Goal: Information Seeking & Learning: Find specific fact

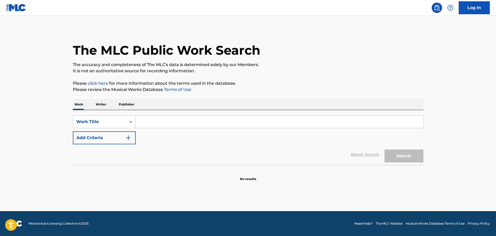
click at [157, 122] on input "Search Form" at bounding box center [280, 122] width 288 height 12
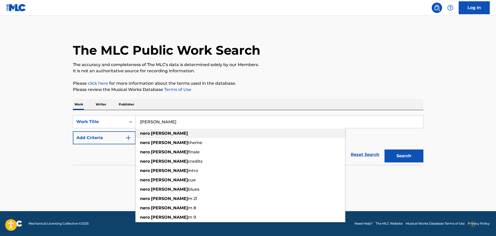
type input "[PERSON_NAME]"
click at [130, 137] on img "Search Form" at bounding box center [128, 138] width 6 height 6
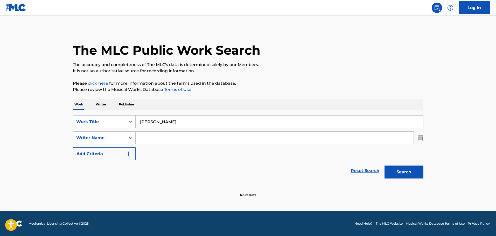
click at [160, 139] on input "Search Form" at bounding box center [275, 138] width 278 height 12
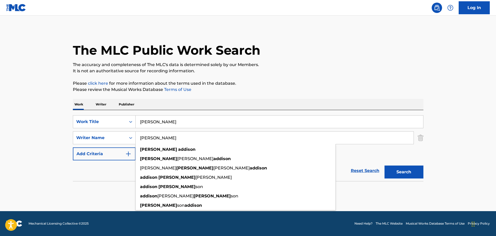
type input "[PERSON_NAME]"
click at [402, 176] on button "Search" at bounding box center [404, 172] width 39 height 13
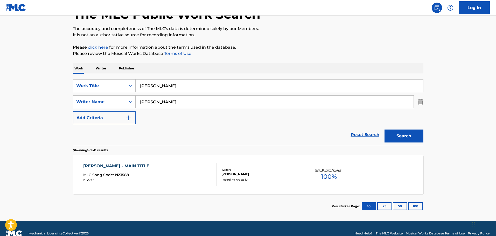
scroll to position [46, 0]
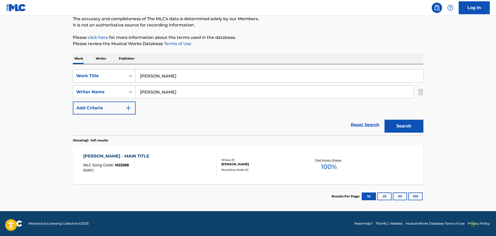
click at [170, 155] on div "[PERSON_NAME] - MAIN TITLE MLC Song Code : N23588 ISWC :" at bounding box center [149, 164] width 133 height 23
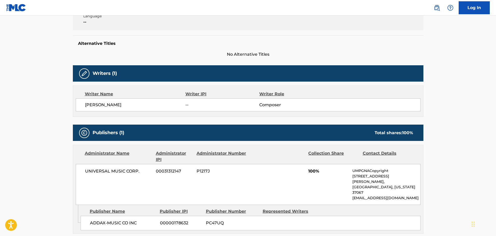
scroll to position [130, 0]
